Goal: Transaction & Acquisition: Download file/media

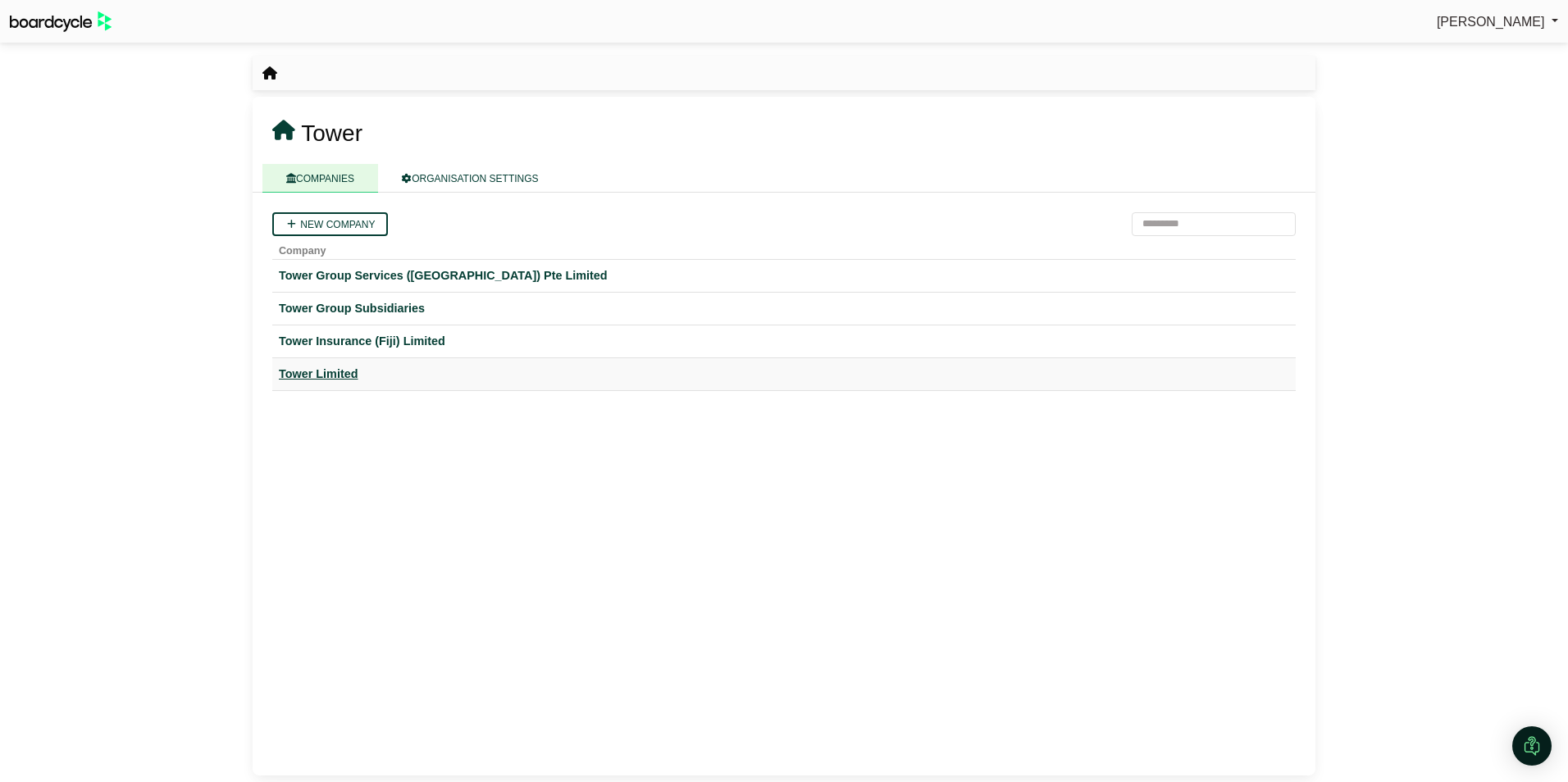
click at [309, 367] on div "Tower Limited" at bounding box center [784, 374] width 1010 height 19
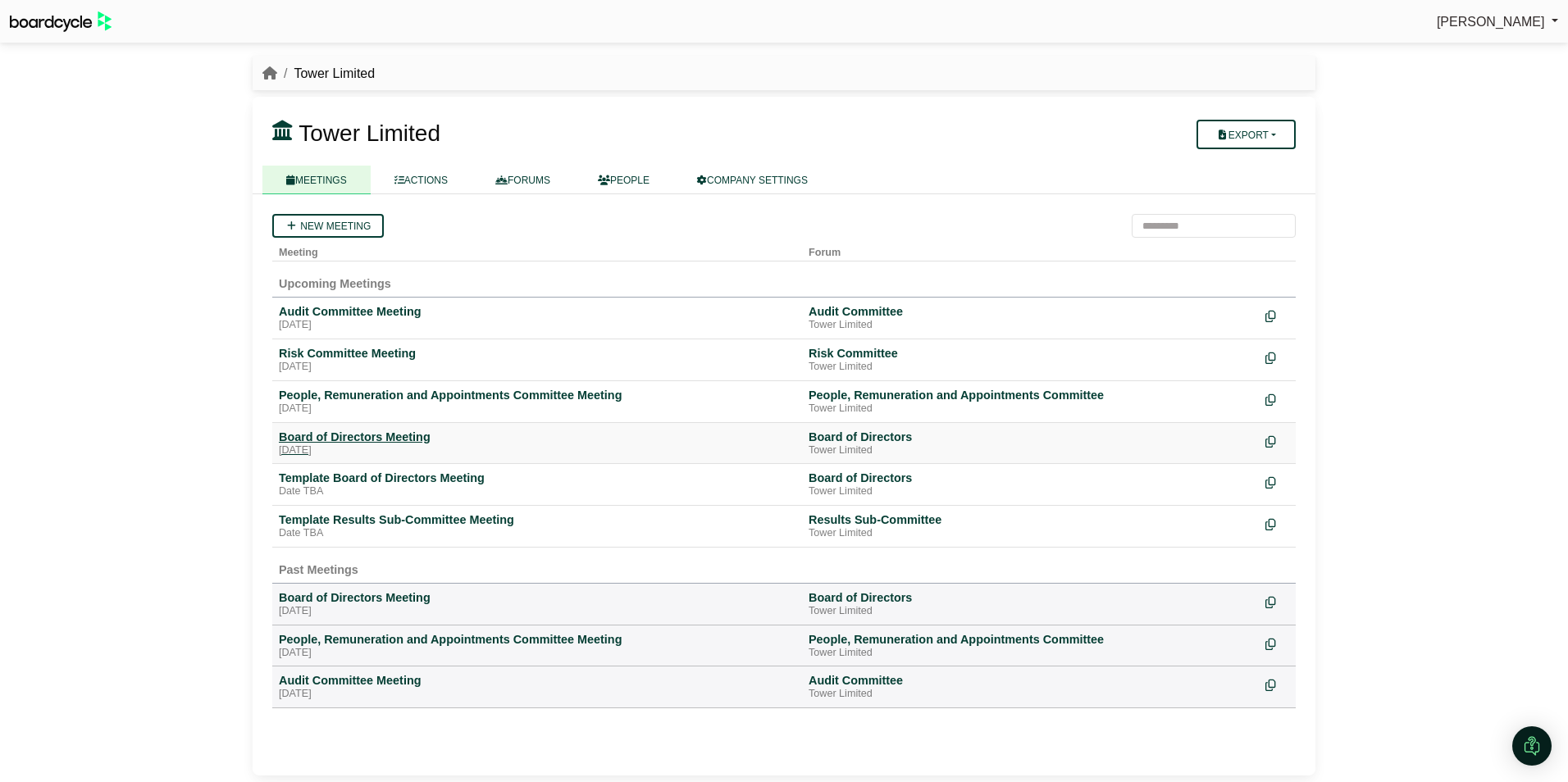
click at [353, 439] on div "Board of Directors Meeting" at bounding box center [537, 437] width 517 height 15
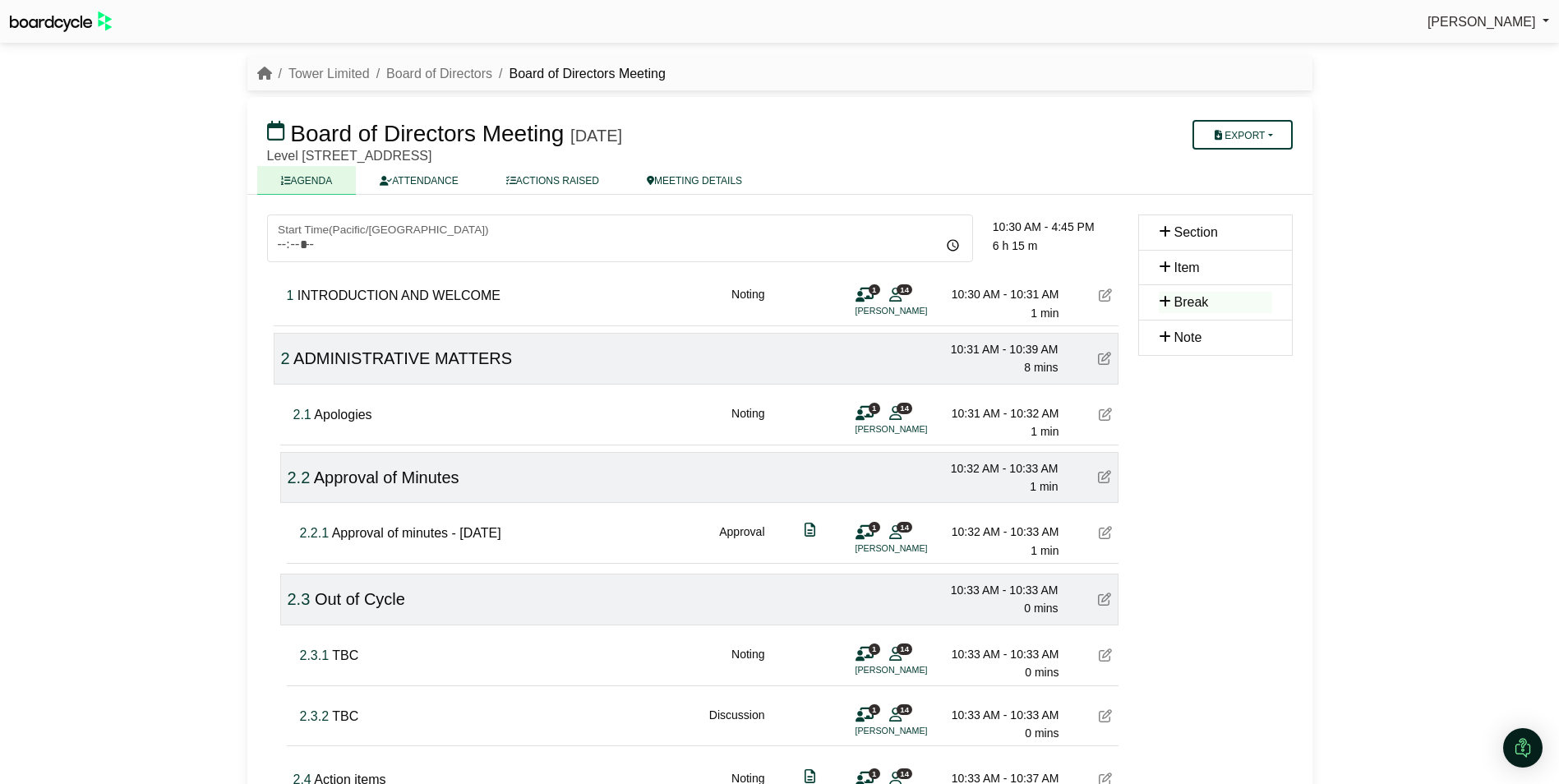
click at [266, 63] on li "breadcrumb" at bounding box center [265, 74] width 15 height 22
click at [263, 67] on icon "breadcrumb" at bounding box center [265, 73] width 15 height 13
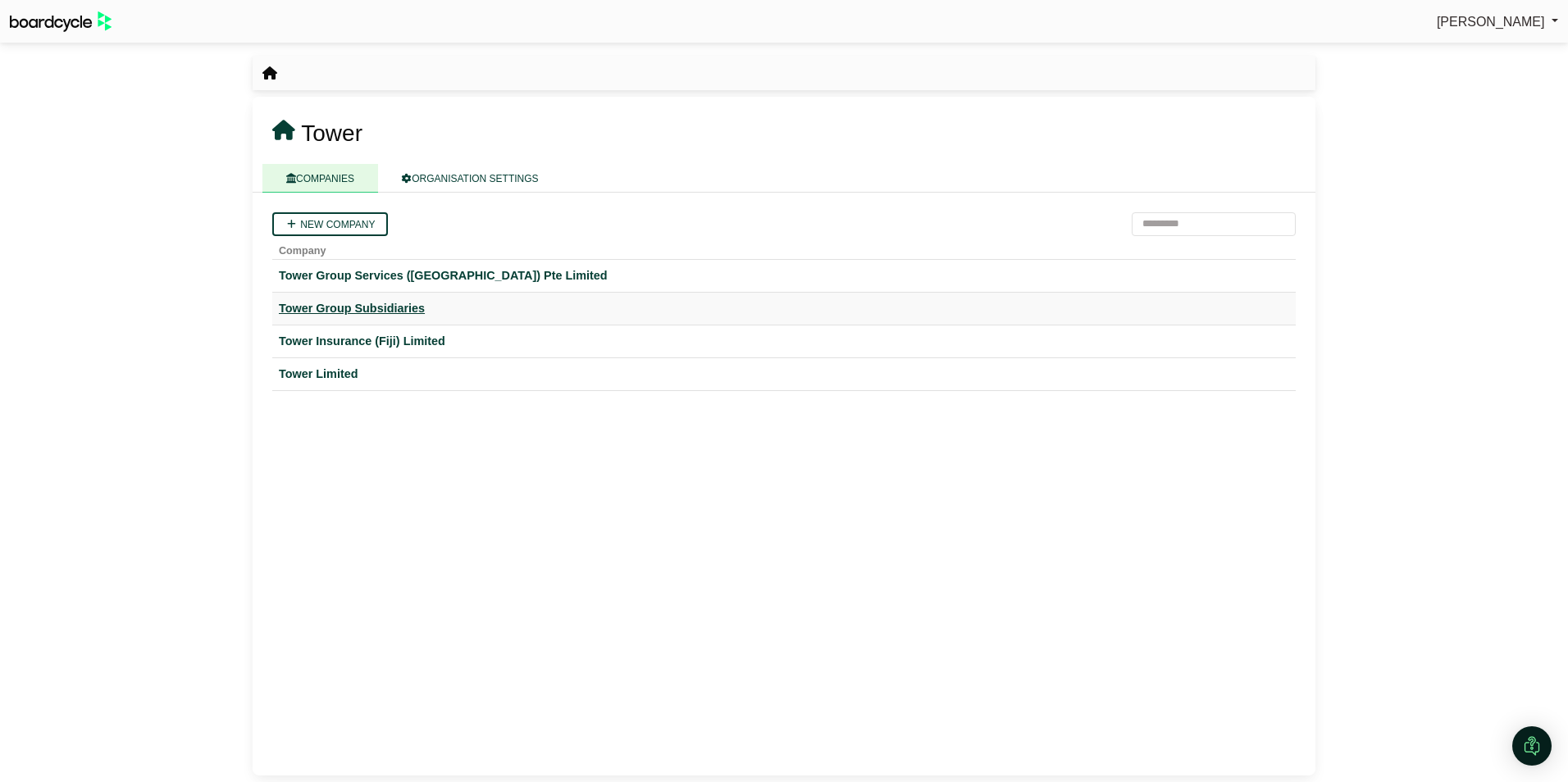
click at [364, 306] on div "Tower Group Subsidiaries" at bounding box center [784, 309] width 1010 height 19
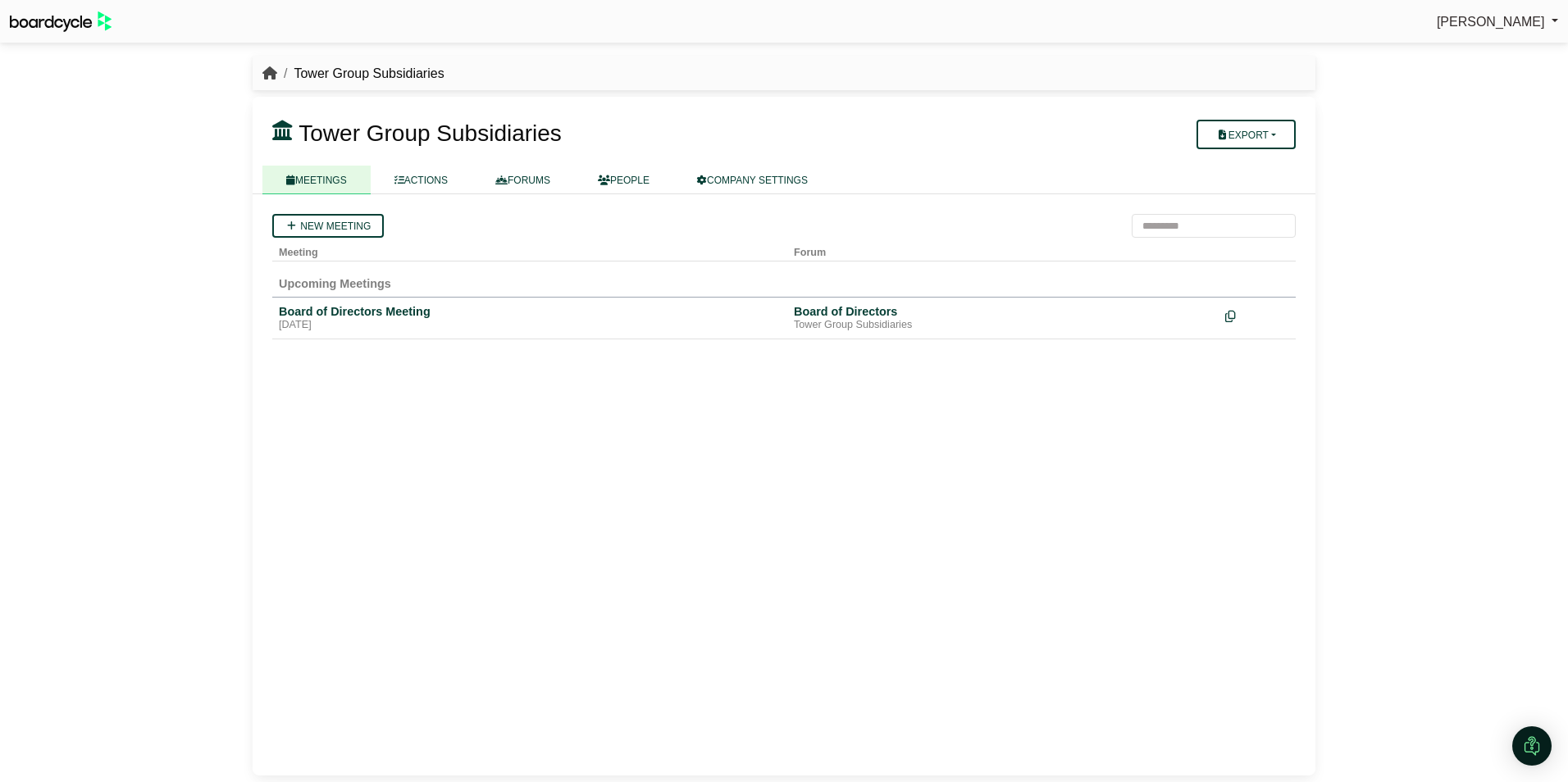
click at [269, 66] on icon "breadcrumb" at bounding box center [270, 73] width 15 height 13
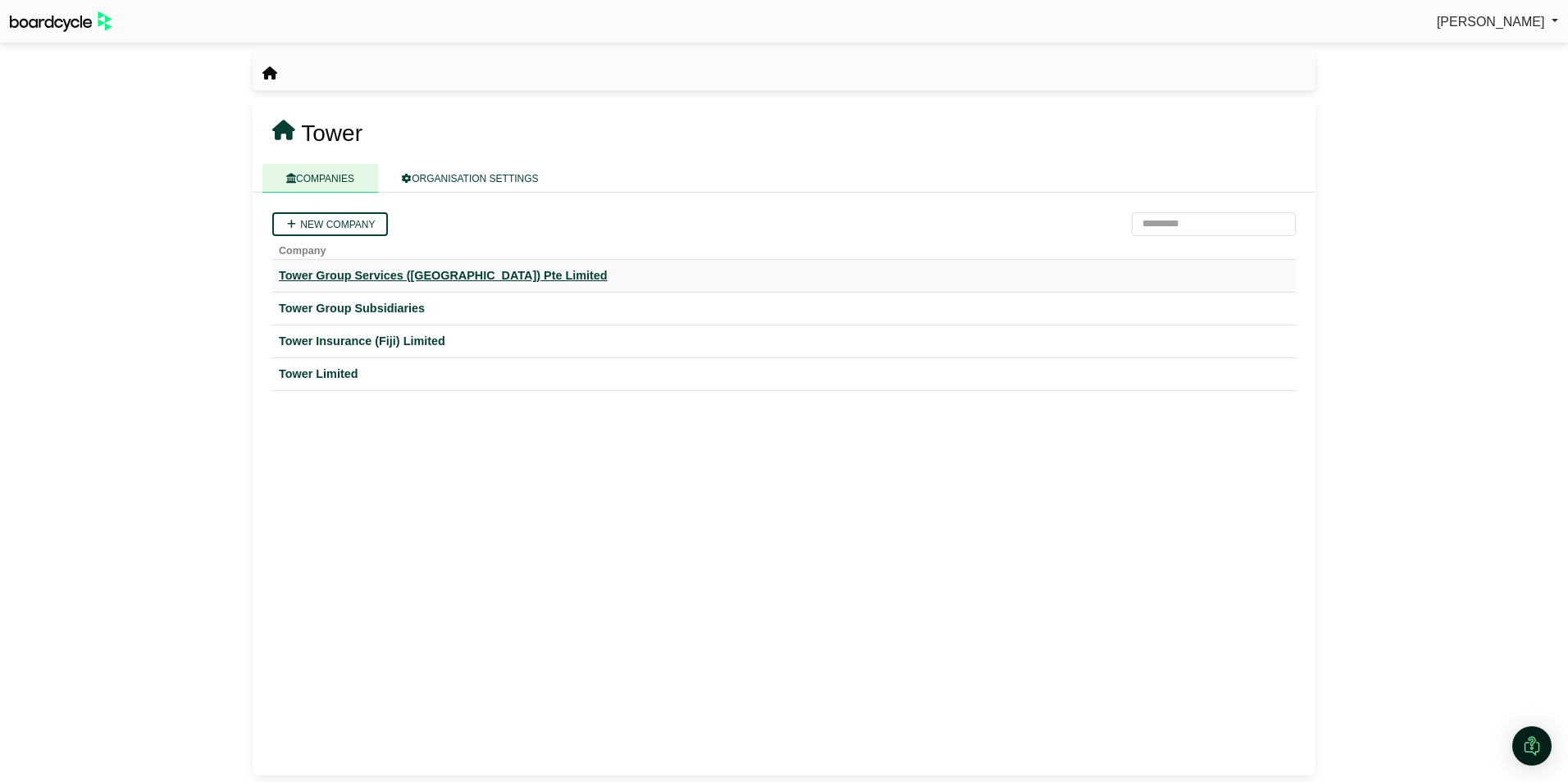
click at [340, 276] on div "Tower Group Services ([GEOGRAPHIC_DATA]) Pte Limited" at bounding box center [784, 276] width 1010 height 19
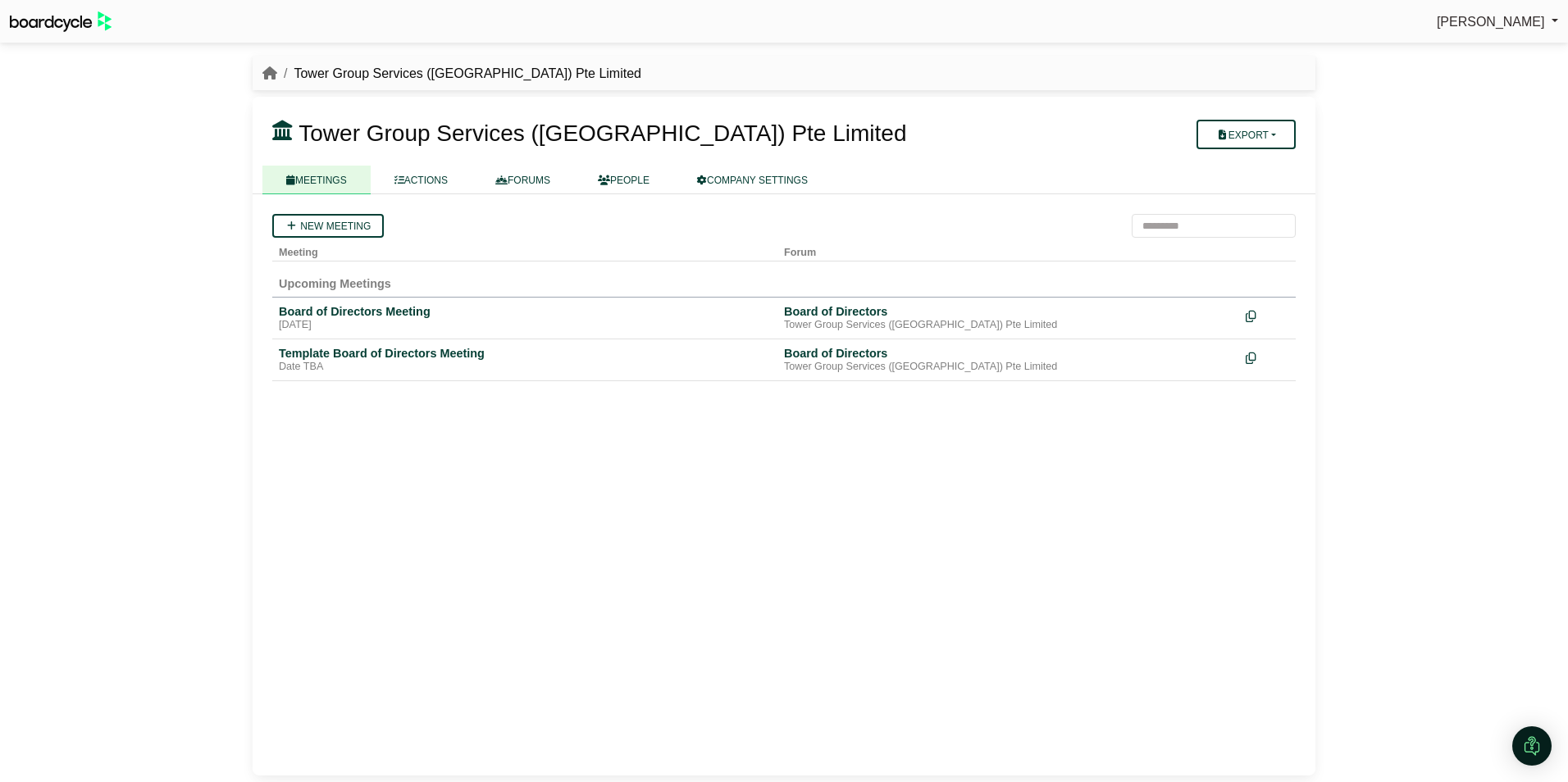
click at [272, 65] on li "breadcrumb" at bounding box center [270, 74] width 15 height 22
click at [269, 69] on icon "breadcrumb" at bounding box center [270, 73] width 15 height 13
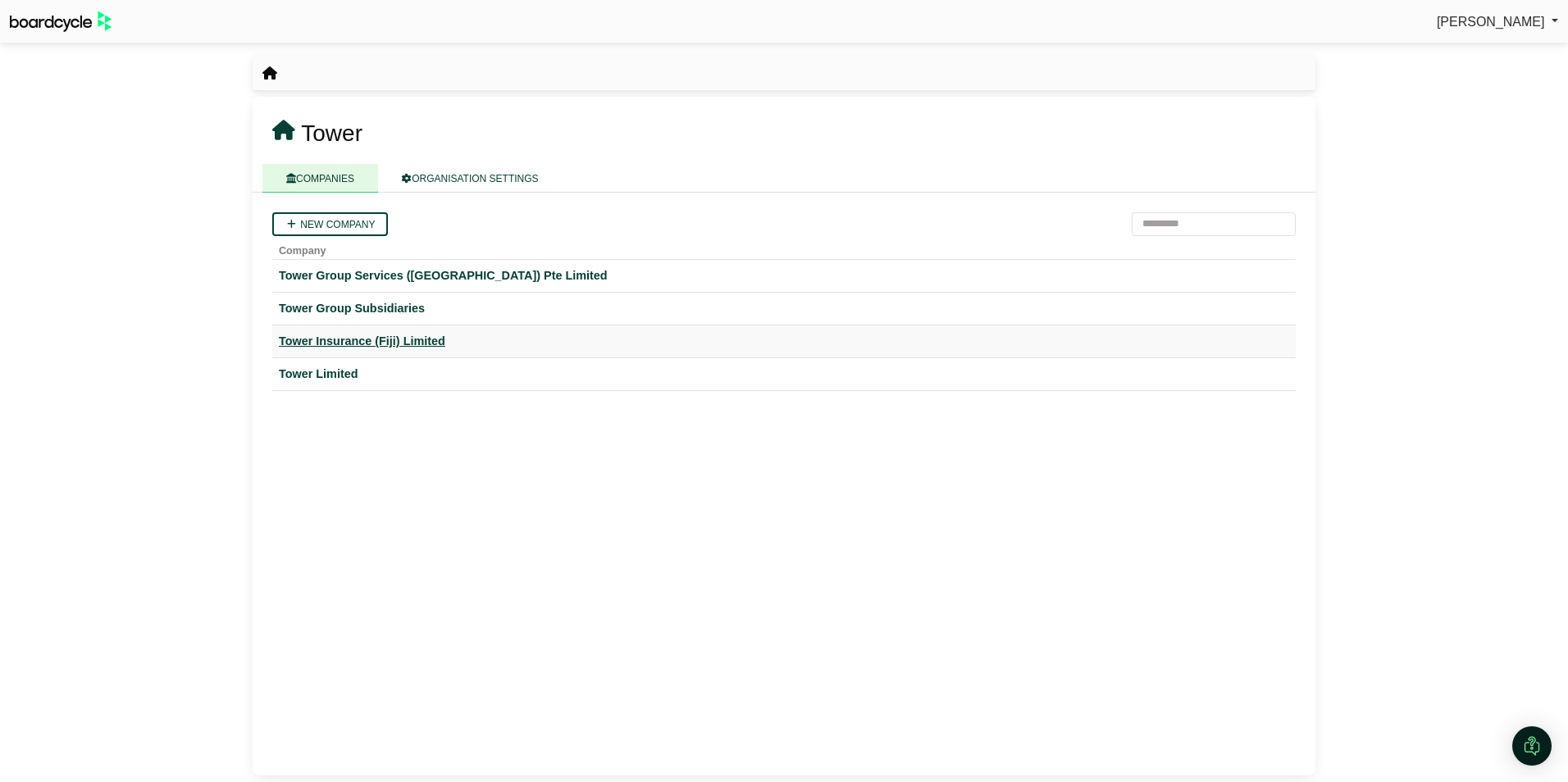
click at [315, 337] on div "Tower Insurance (Fiji) Limited" at bounding box center [784, 341] width 1010 height 19
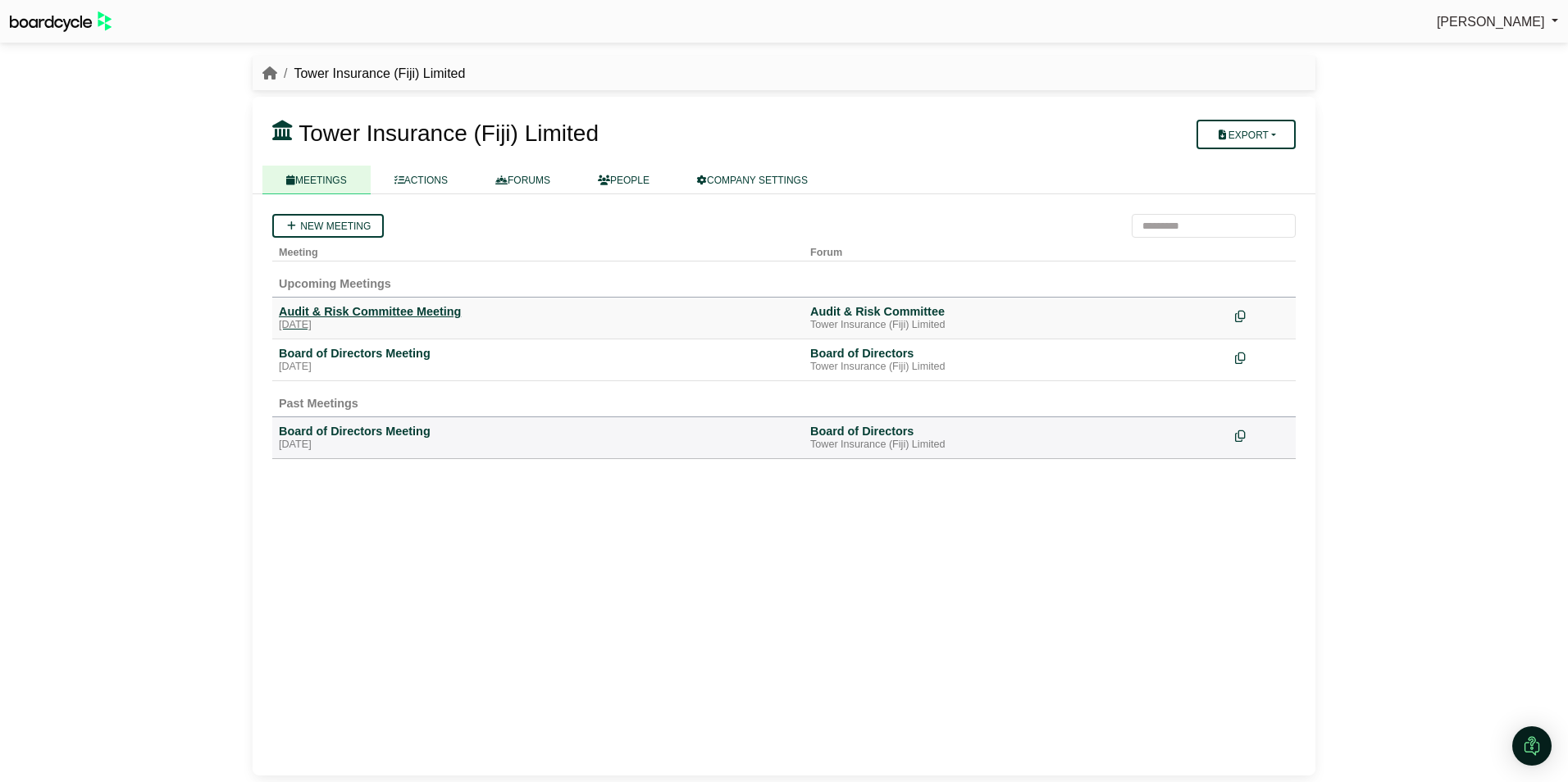
click at [329, 311] on div "Audit & Risk Committee Meeting" at bounding box center [538, 312] width 518 height 15
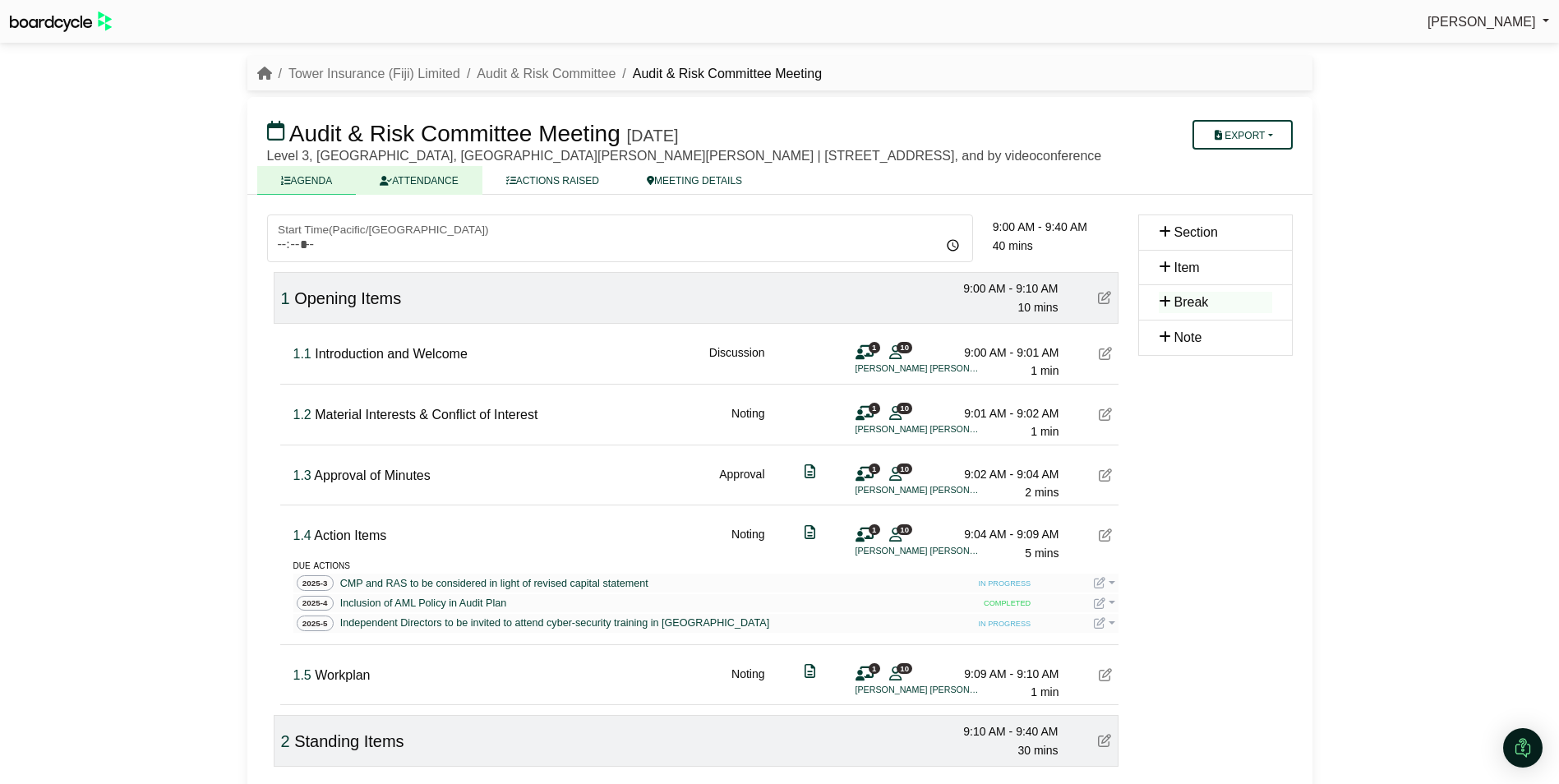
click at [419, 195] on link "ATTENDANCE" at bounding box center [419, 180] width 126 height 29
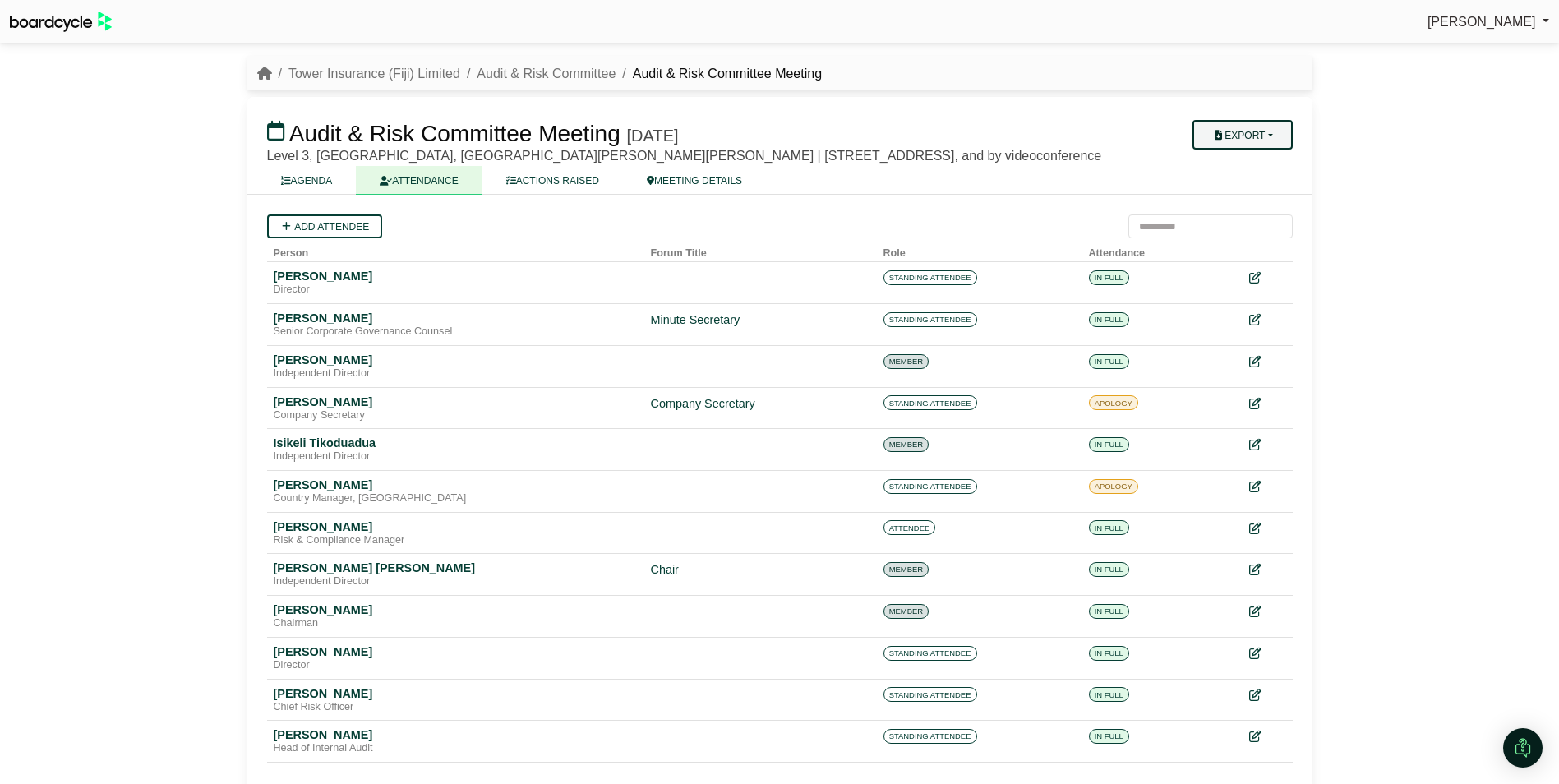
click at [1279, 134] on button "Export" at bounding box center [1242, 135] width 100 height 30
click at [1248, 211] on link "Shell Minutes" at bounding box center [1264, 213] width 143 height 25
drag, startPoint x: 1441, startPoint y: 247, endPoint x: 1437, endPoint y: 240, distance: 8.1
click at [1440, 247] on div "[PERSON_NAME] Sign Out Tower Insurance (Fiji) Limited Audit & Risk Committee Au…" at bounding box center [779, 392] width 1559 height 784
click at [1276, 126] on button "Export" at bounding box center [1242, 135] width 100 height 30
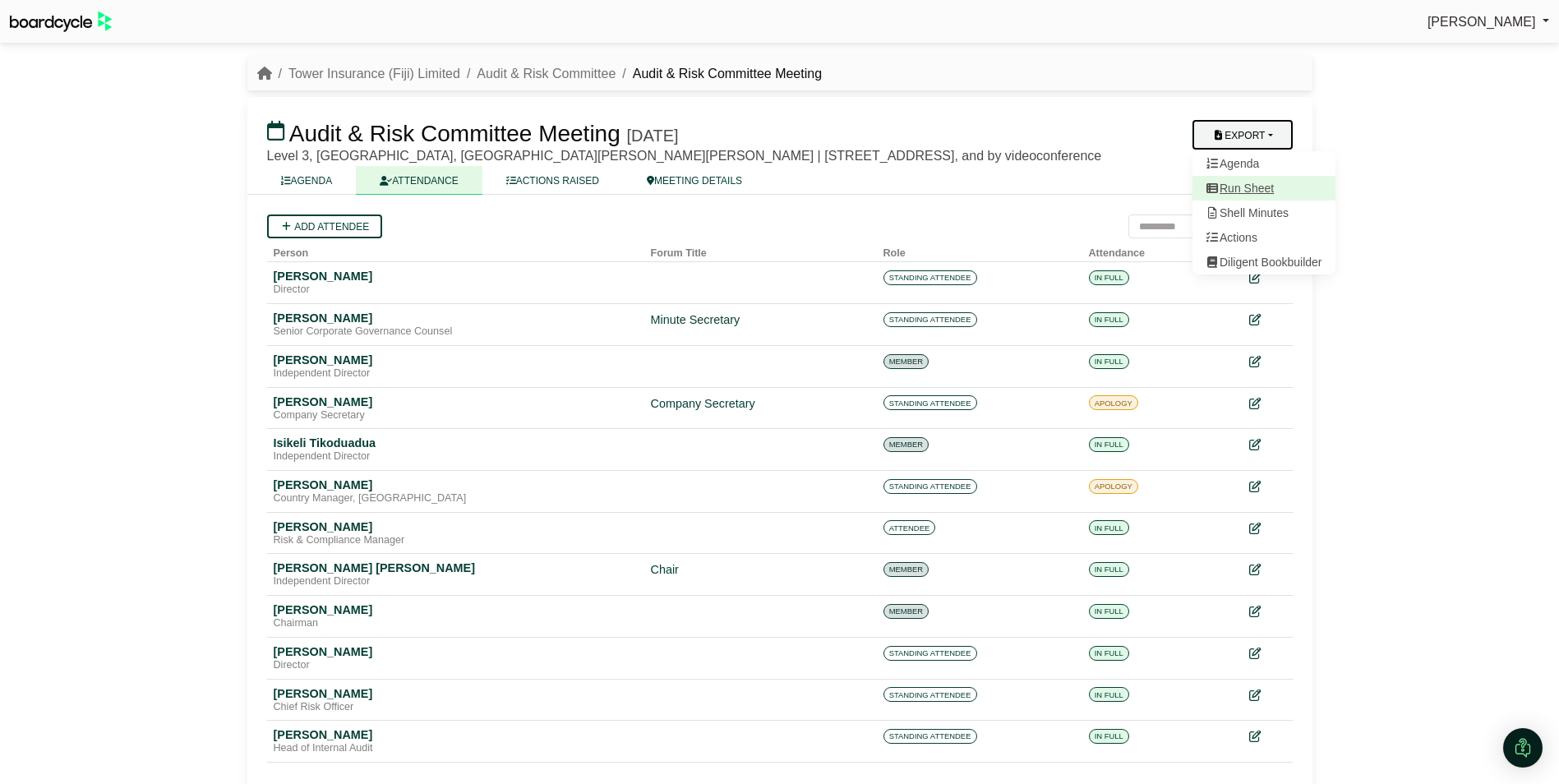
click at [1263, 186] on link "Run Sheet" at bounding box center [1264, 188] width 143 height 25
click at [1373, 275] on div "[PERSON_NAME] Sign Out Tower Insurance (Fiji) Limited Audit & Risk Committee Au…" at bounding box center [779, 392] width 1559 height 784
